Goal: Use online tool/utility: Use online tool/utility

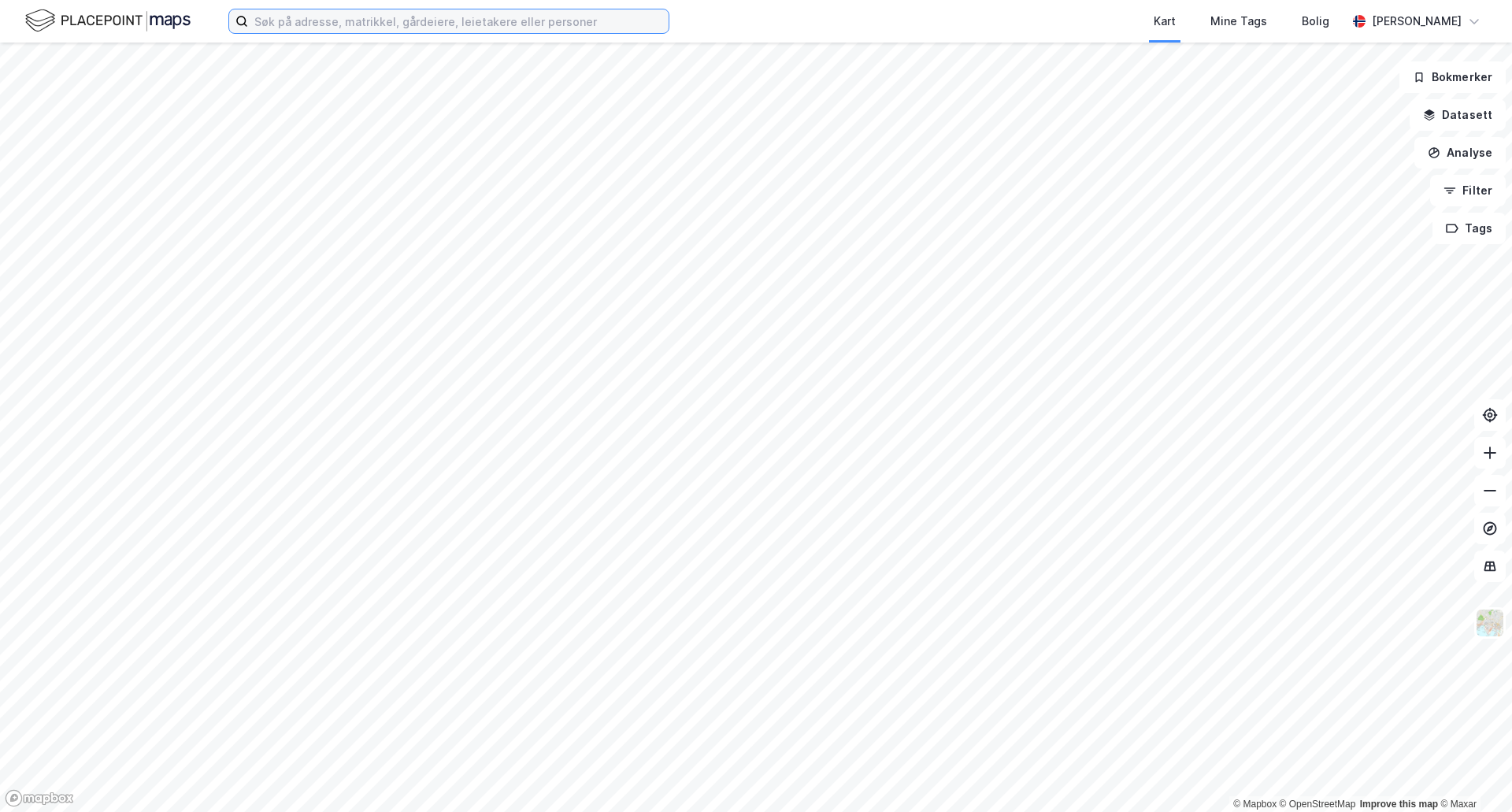
click at [298, 17] on input at bounding box center [458, 21] width 420 height 24
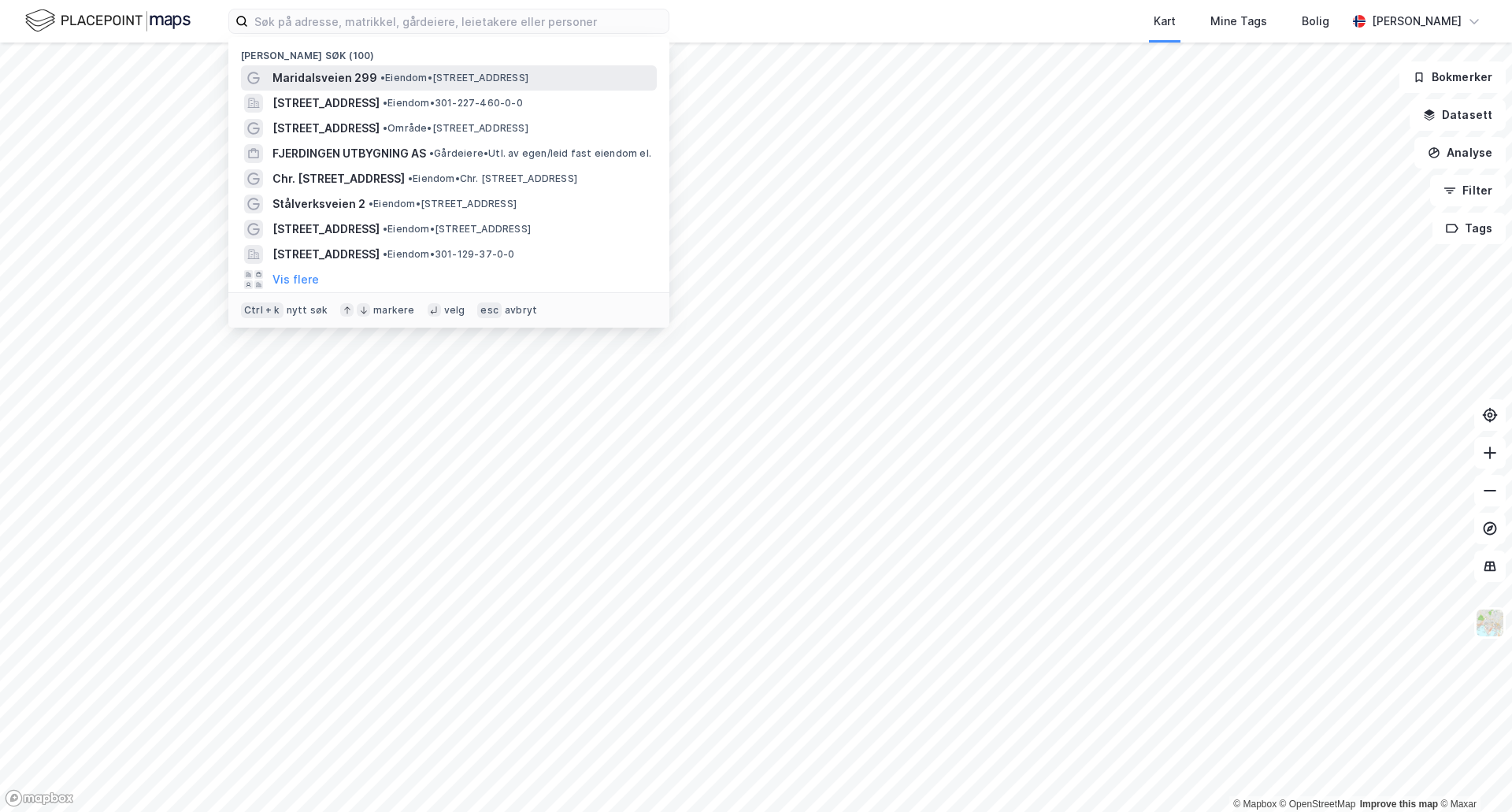
click at [333, 84] on span "Maridalsveien 299" at bounding box center [324, 78] width 104 height 19
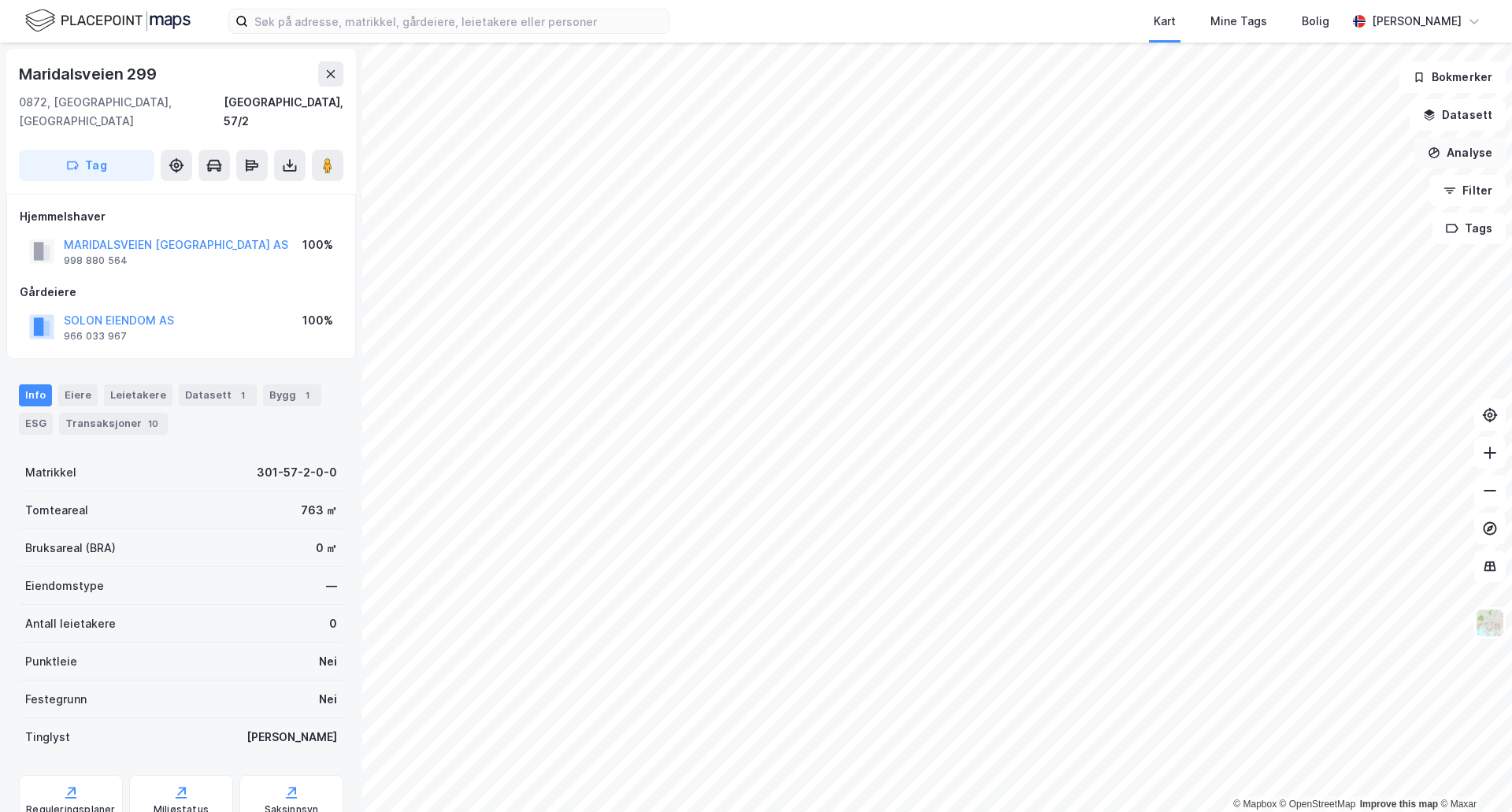
click at [1454, 161] on button "Analyse" at bounding box center [1459, 153] width 91 height 32
click at [1303, 279] on div "Reisetidsanalyse" at bounding box center [1322, 283] width 137 height 13
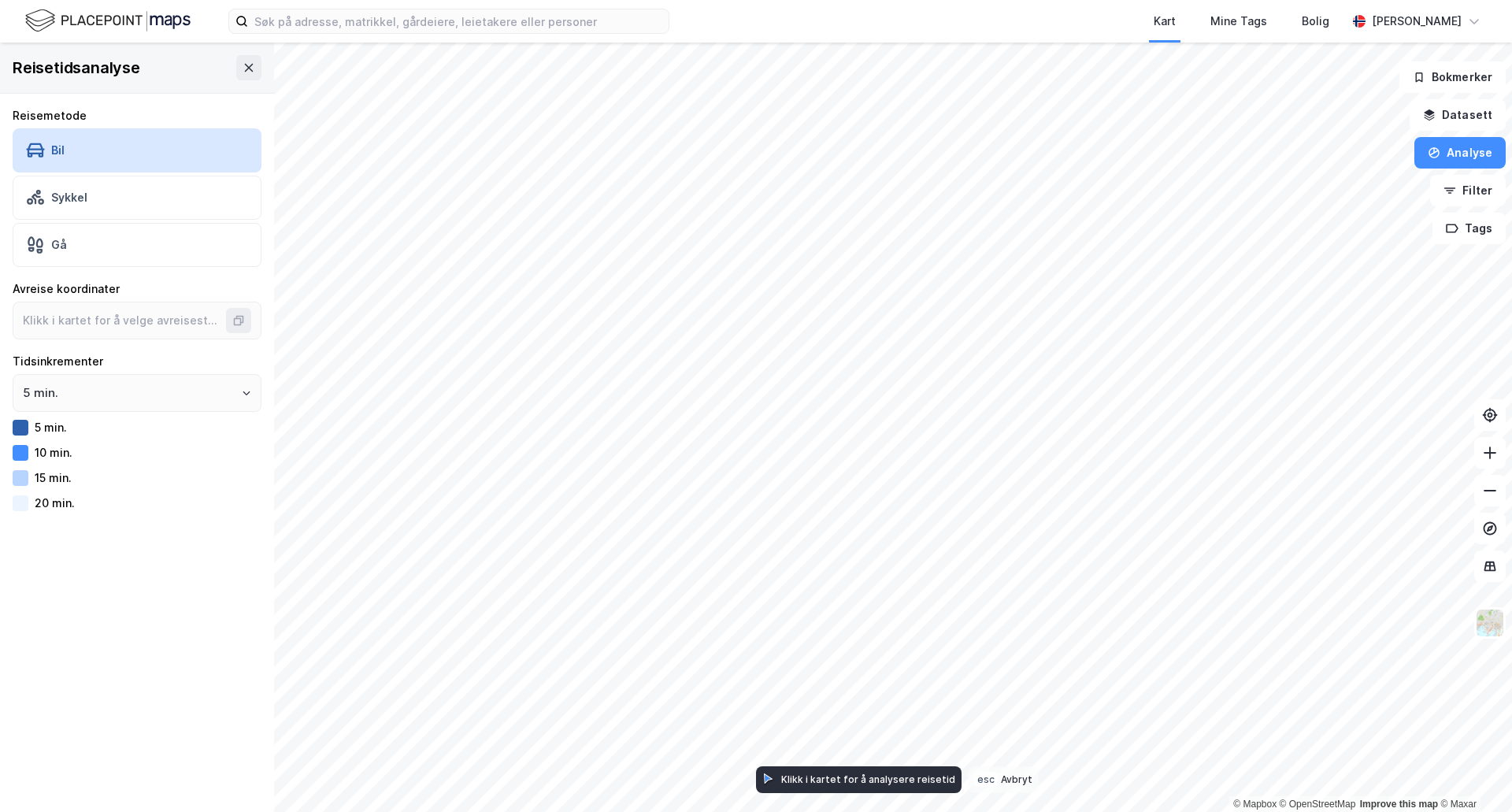
type input "59.950904999787724, 10.761255902840077"
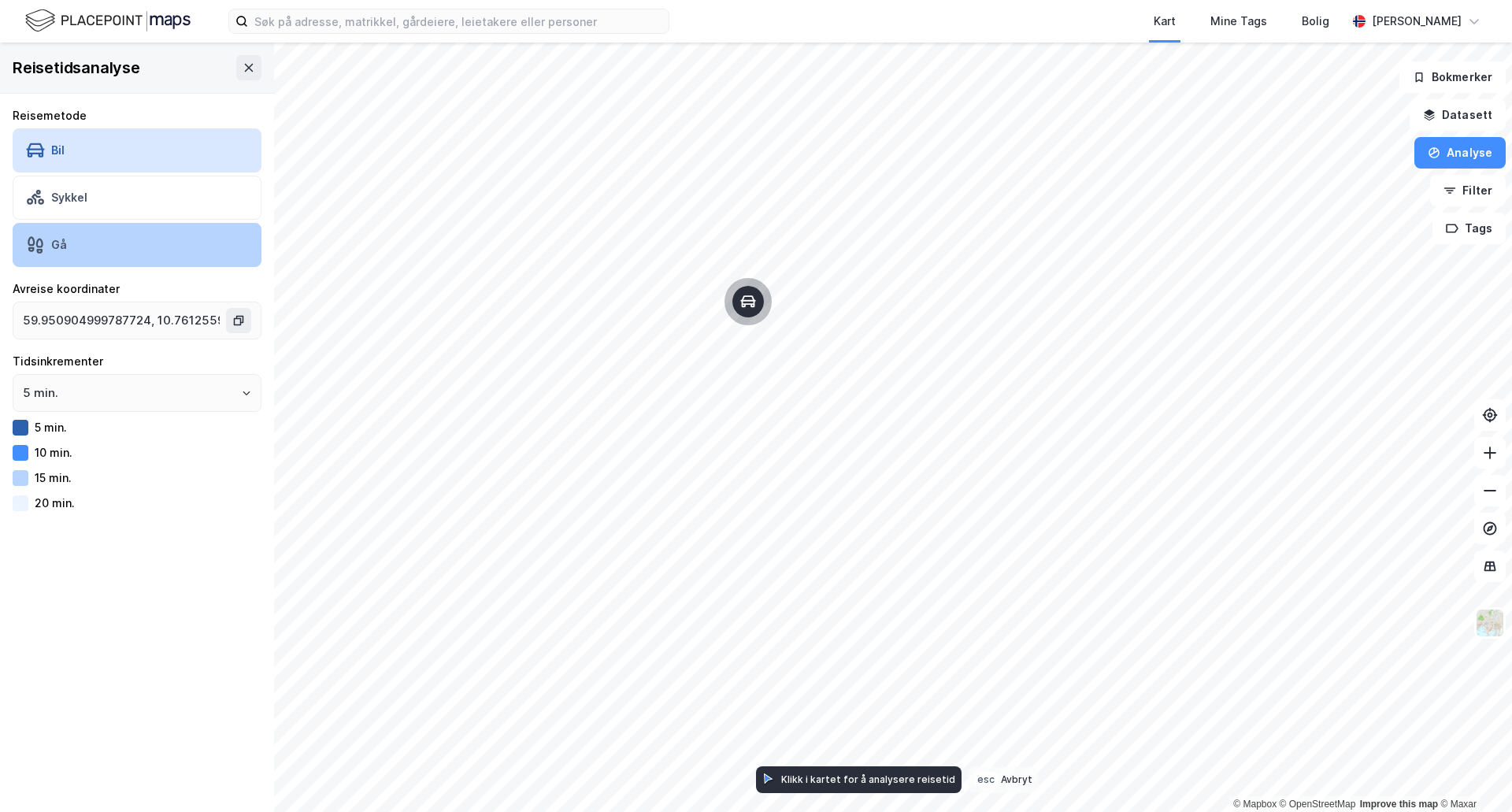
click at [90, 250] on div "Gå" at bounding box center [137, 245] width 248 height 44
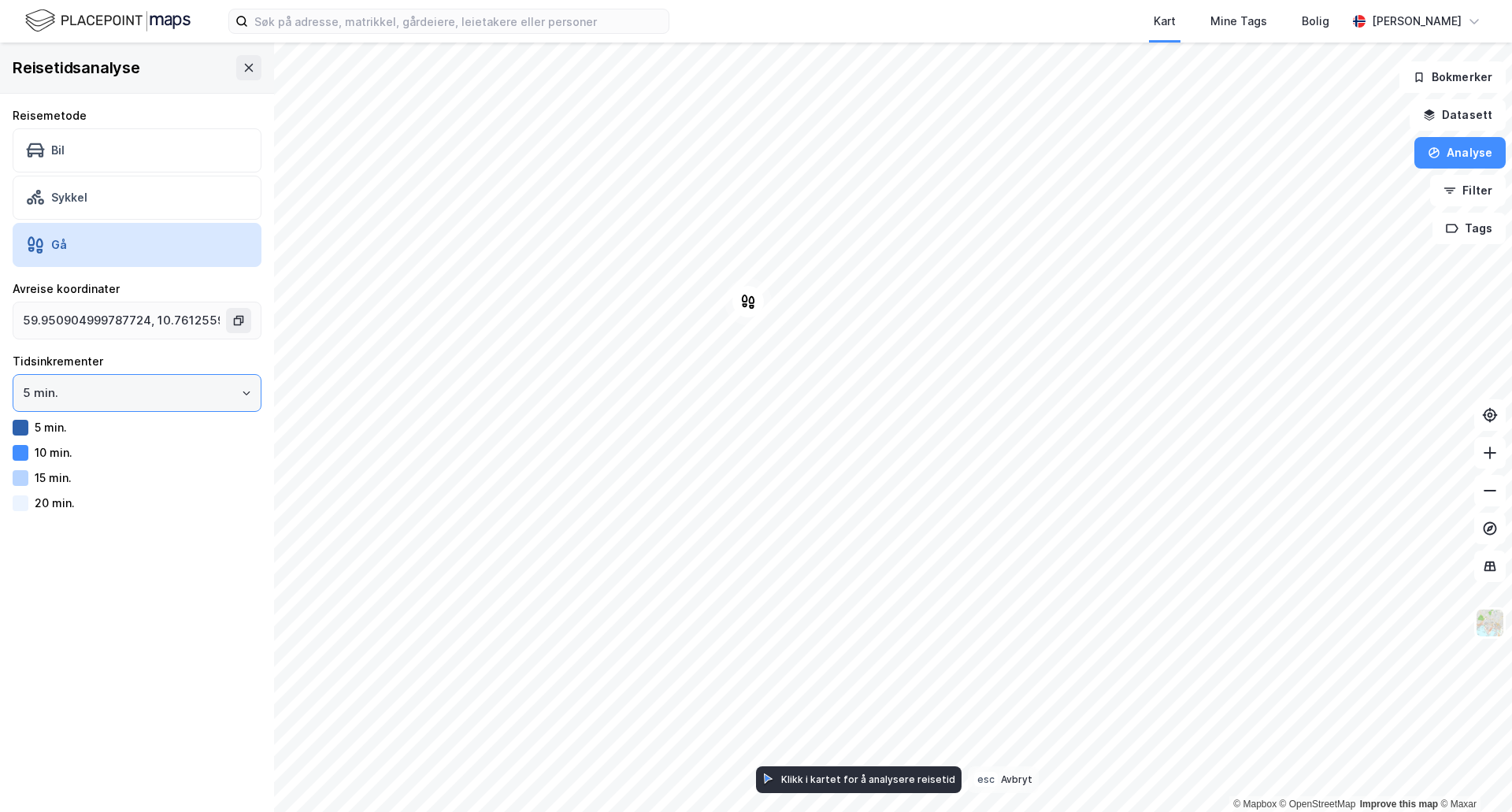
click at [62, 399] on input "5 min." at bounding box center [137, 393] width 248 height 36
click at [66, 398] on input "5 min." at bounding box center [137, 393] width 248 height 36
click at [15, 503] on div at bounding box center [21, 503] width 16 height 16
click at [18, 483] on div at bounding box center [21, 478] width 16 height 16
click at [98, 388] on input "5 min." at bounding box center [137, 393] width 248 height 36
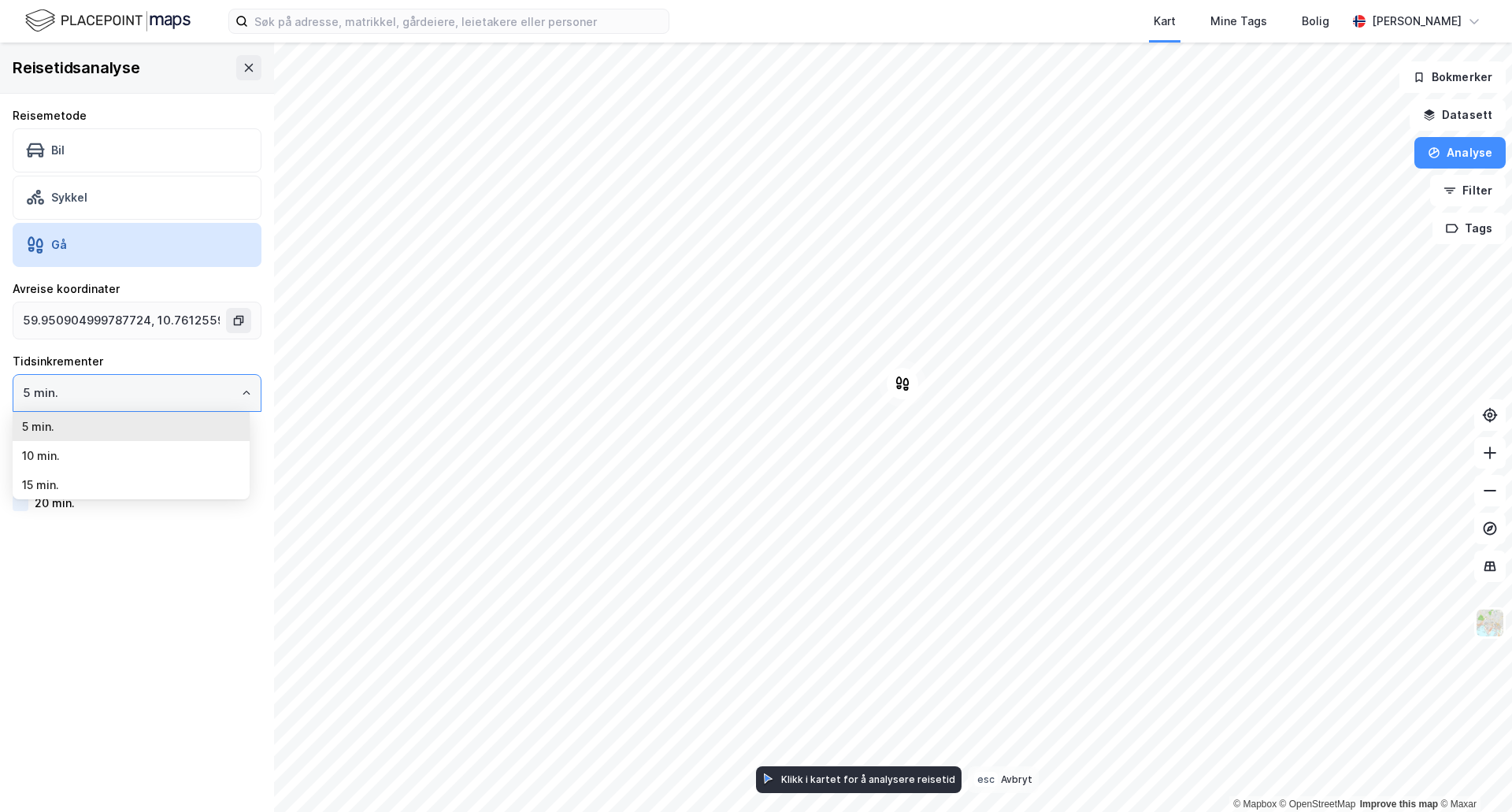
click at [118, 385] on input "5 min." at bounding box center [137, 393] width 248 height 36
click at [1481, 196] on button "Filter" at bounding box center [1468, 191] width 76 height 32
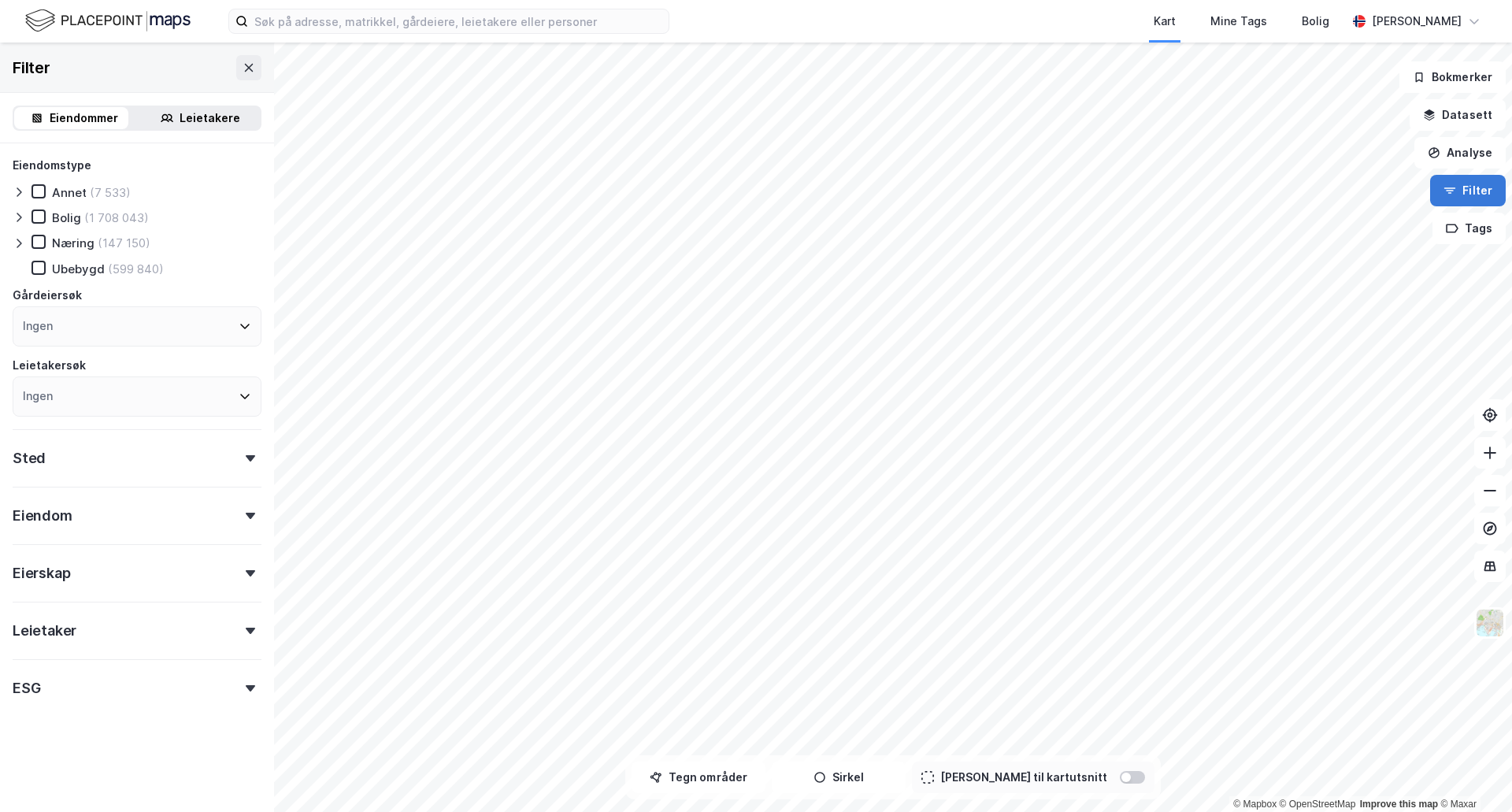
click at [1480, 191] on button "Filter" at bounding box center [1468, 191] width 76 height 32
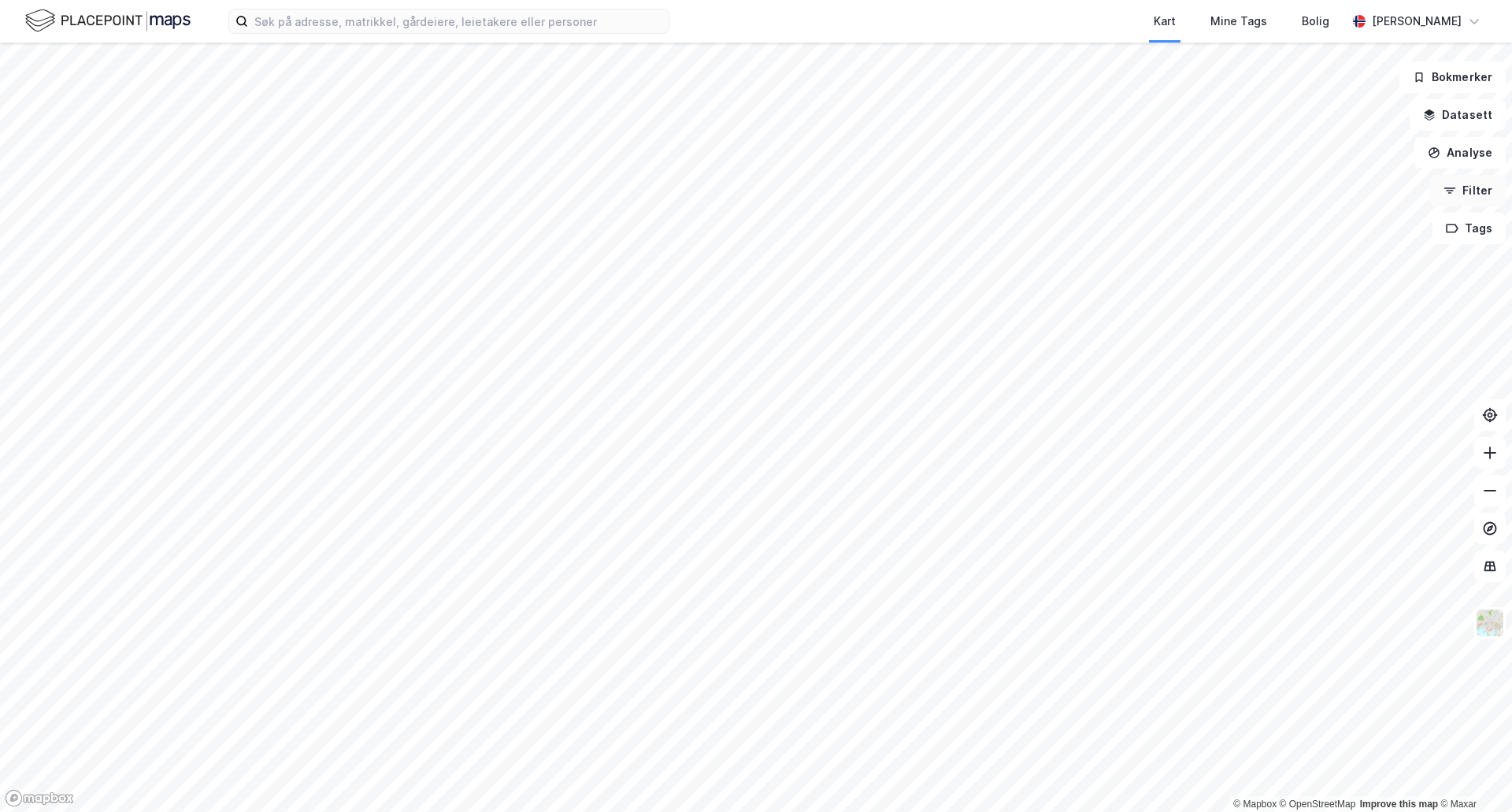
click at [1481, 200] on button "Filter" at bounding box center [1468, 191] width 76 height 32
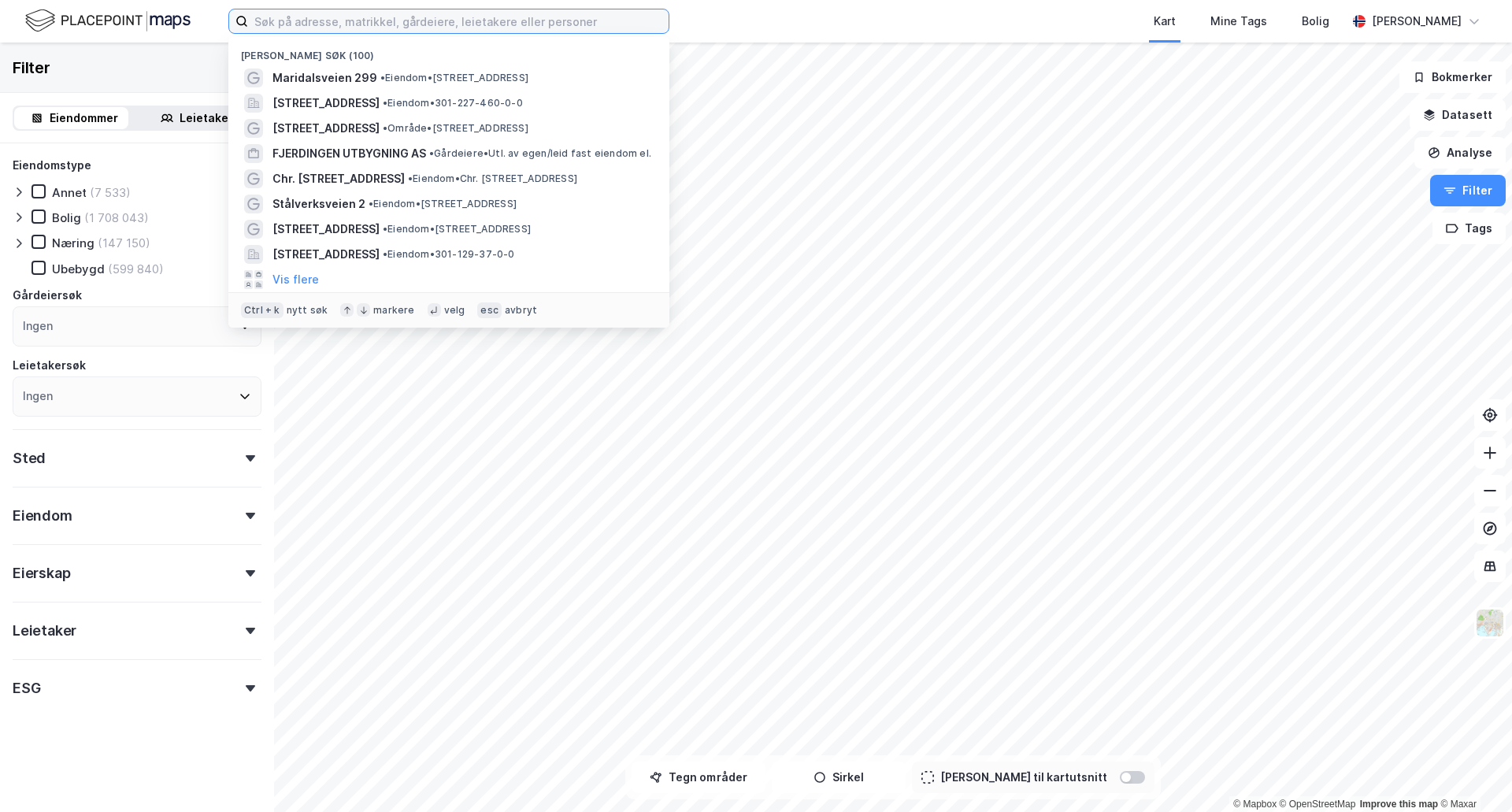
click at [424, 13] on input at bounding box center [458, 21] width 420 height 24
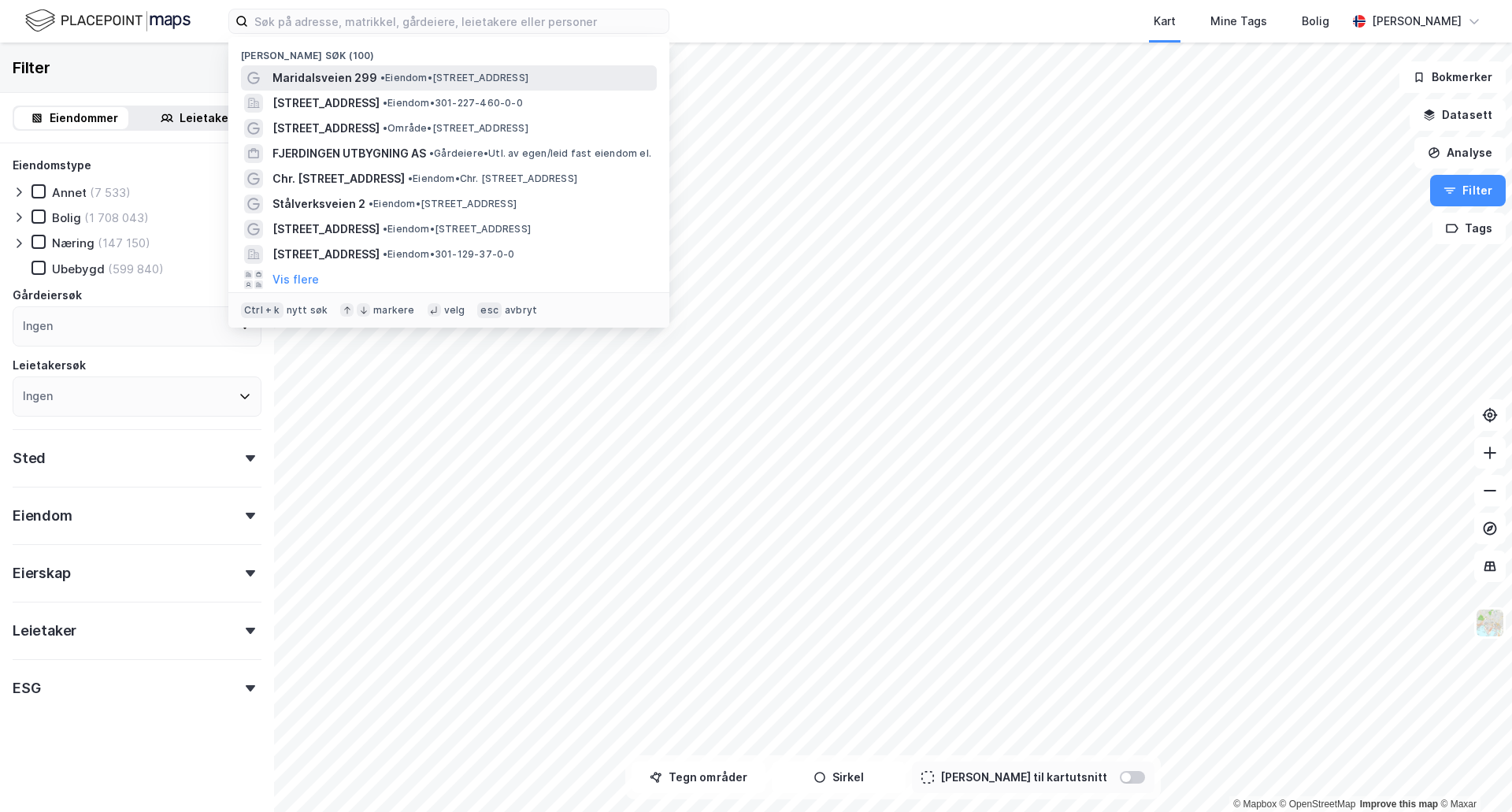
click at [358, 72] on span "Maridalsveien 299" at bounding box center [324, 78] width 104 height 19
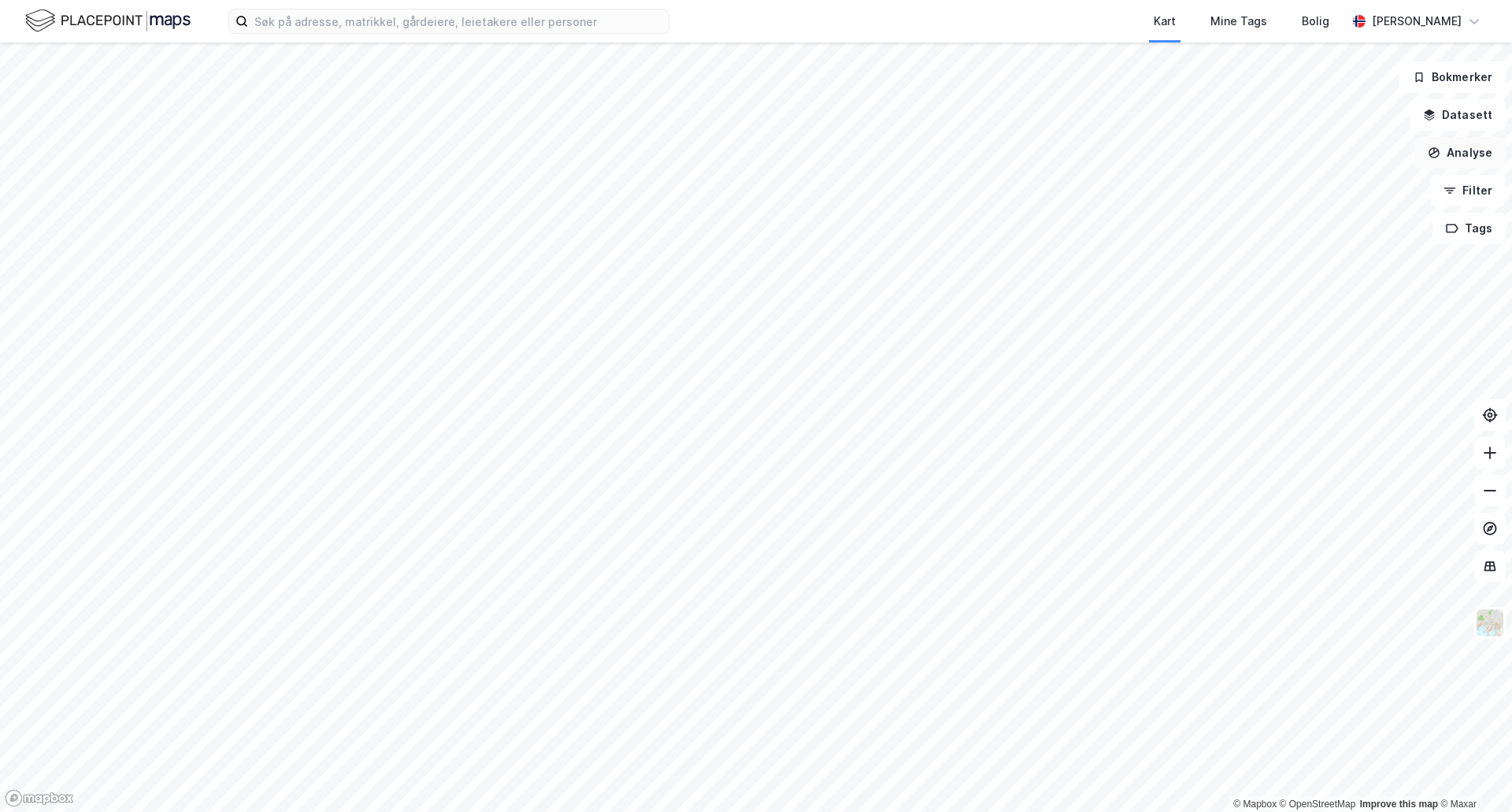
click at [1472, 150] on button "Analyse" at bounding box center [1459, 153] width 91 height 32
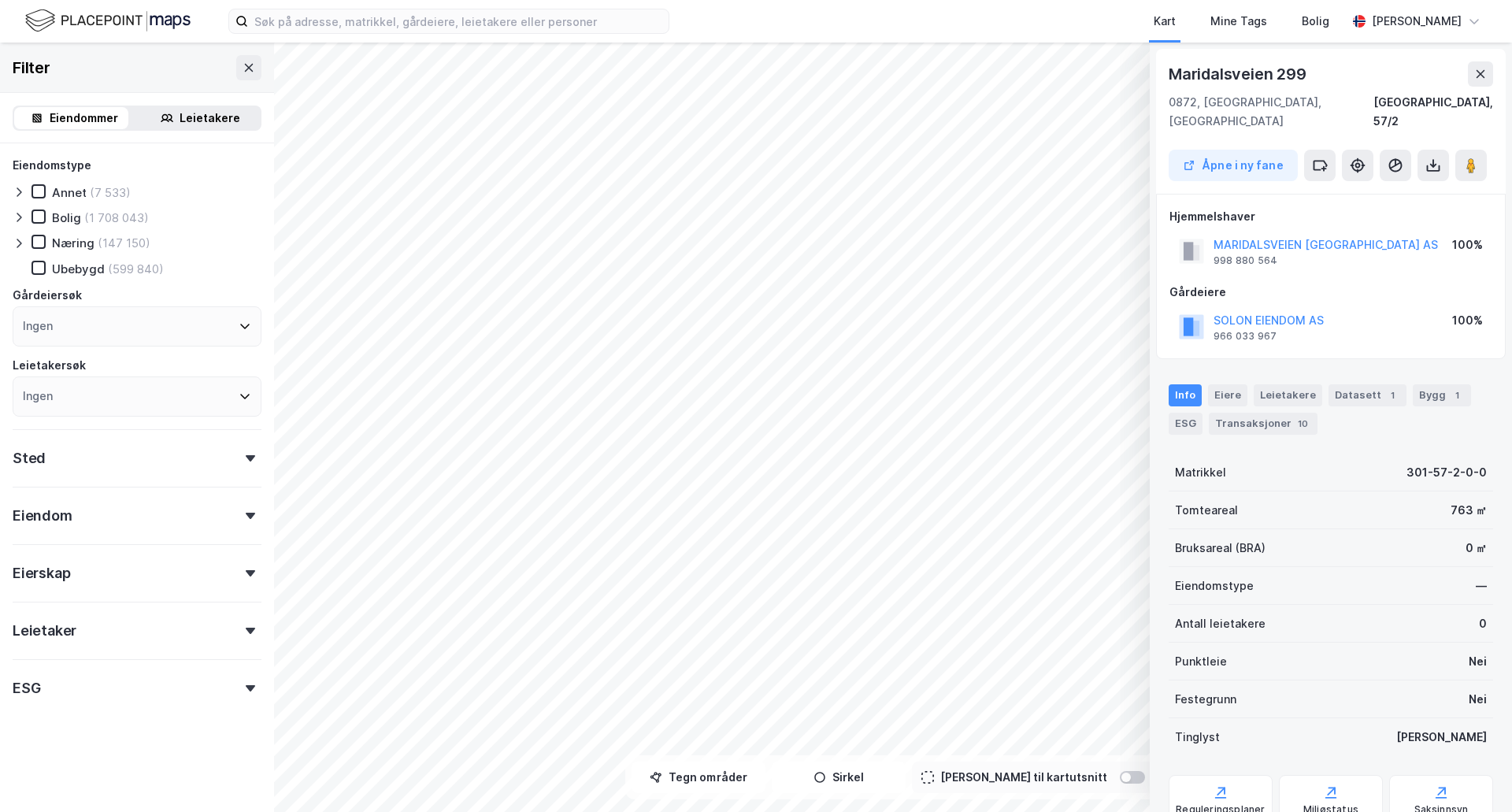
click at [1474, 74] on icon at bounding box center [1480, 74] width 13 height 13
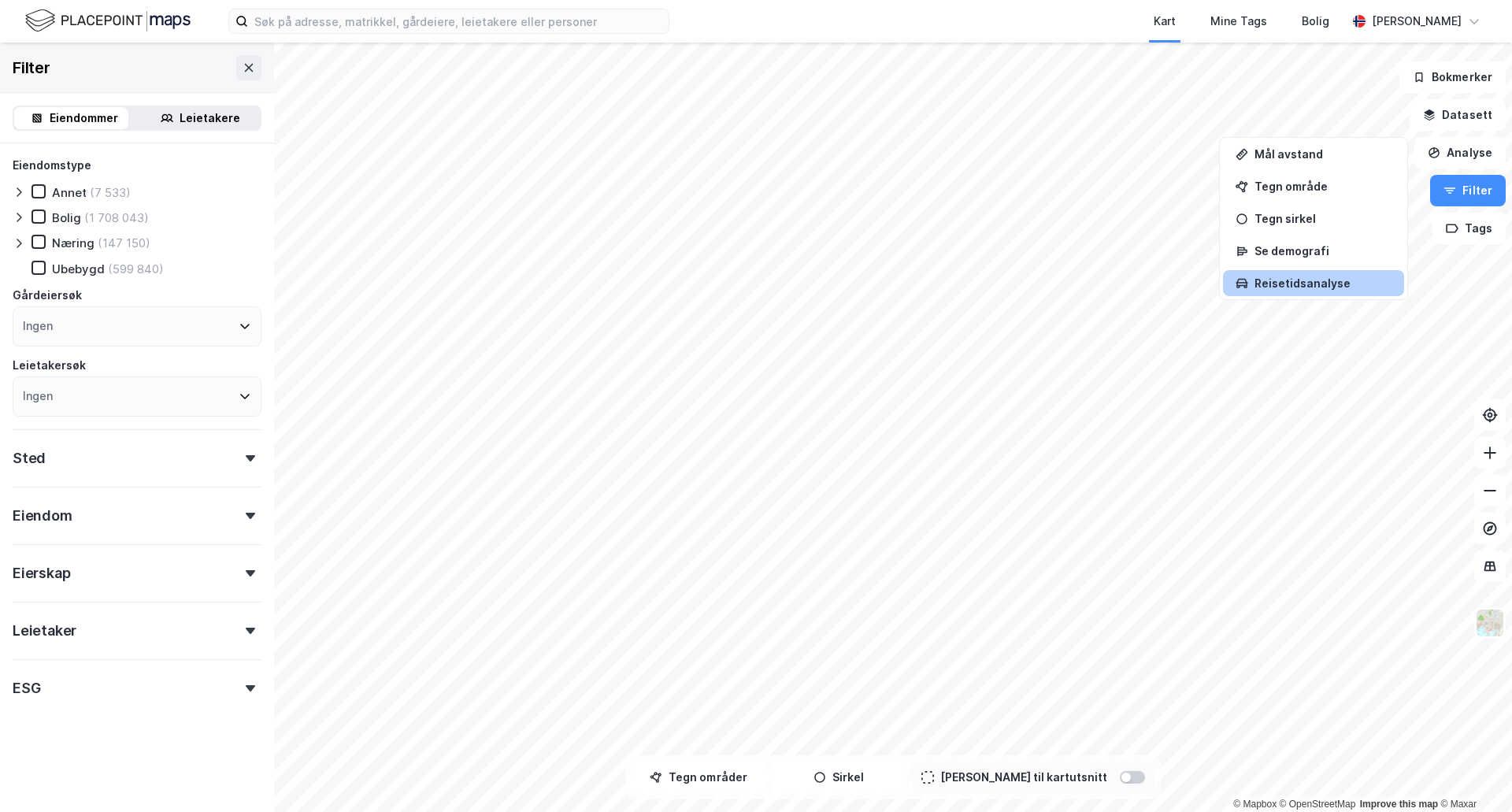
click at [1285, 283] on div "Reisetidsanalyse" at bounding box center [1322, 283] width 137 height 13
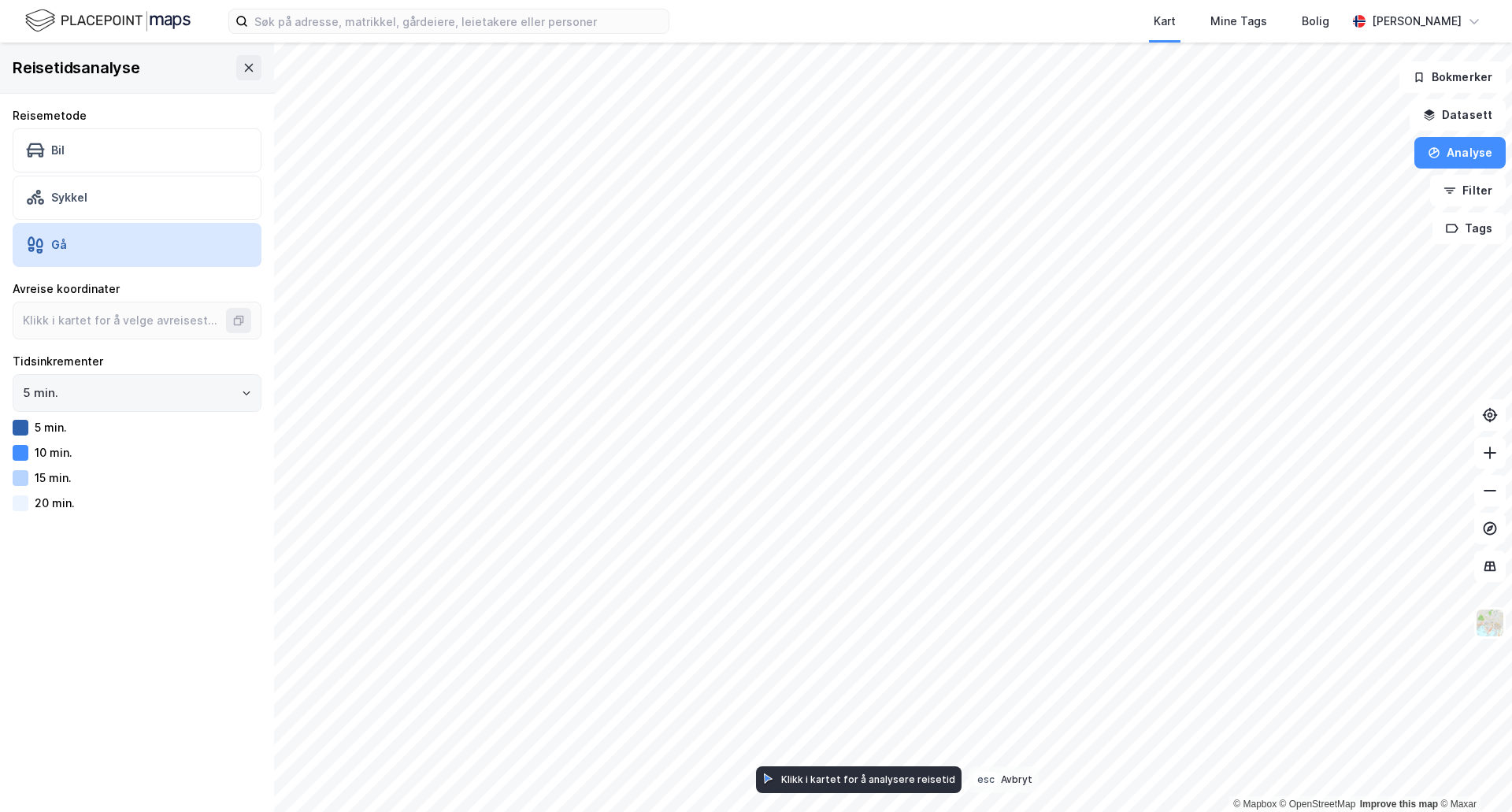
type input "59.95090121762436, 10.761207614182865"
